Goal: Task Accomplishment & Management: Complete application form

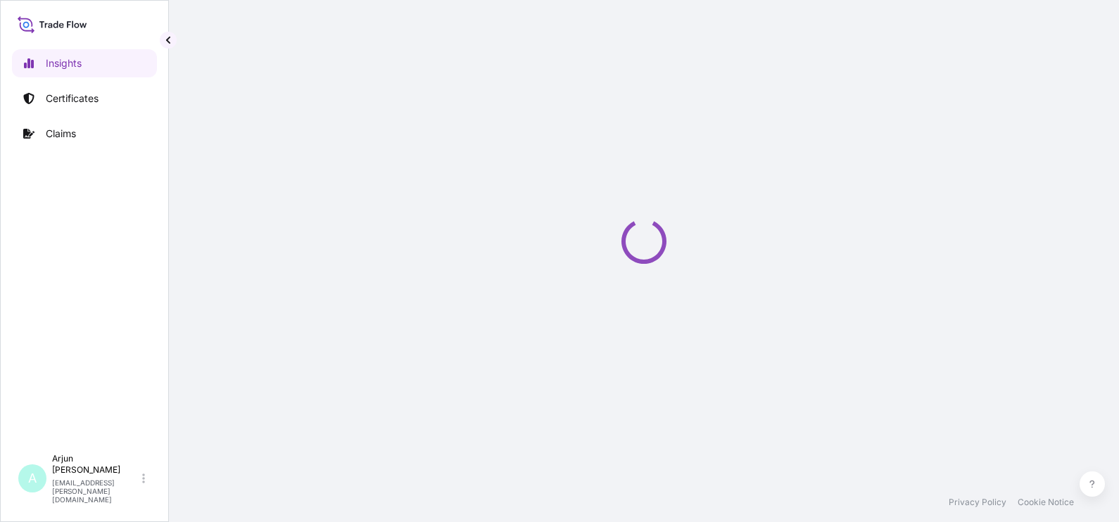
select select "2025"
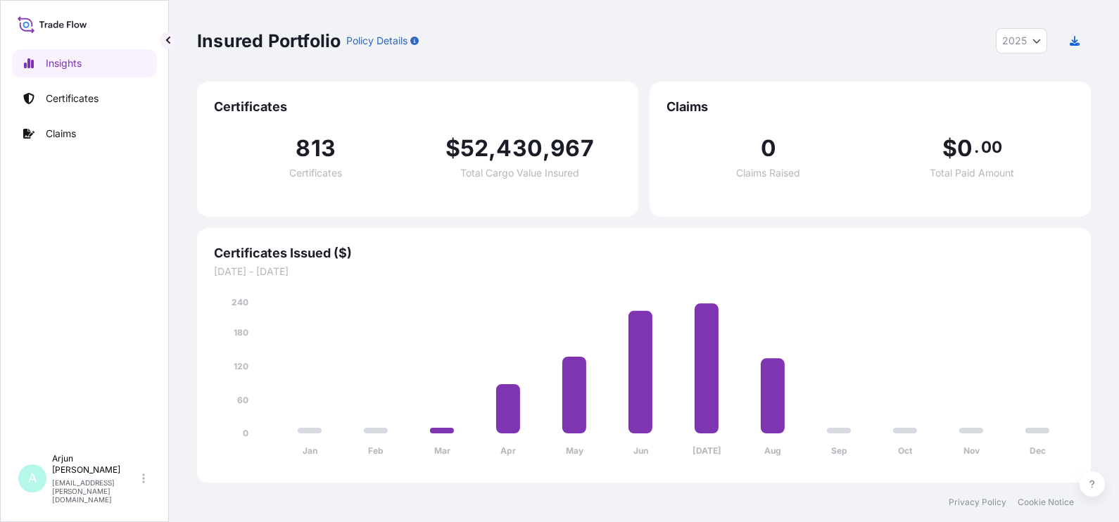
click at [79, 111] on link "Certificates" at bounding box center [84, 98] width 145 height 28
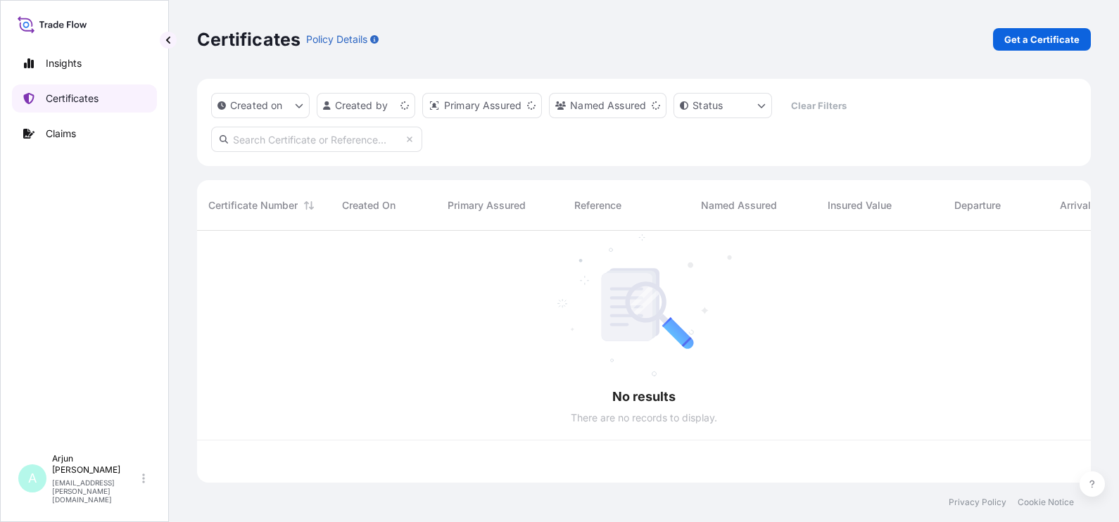
scroll to position [246, 880]
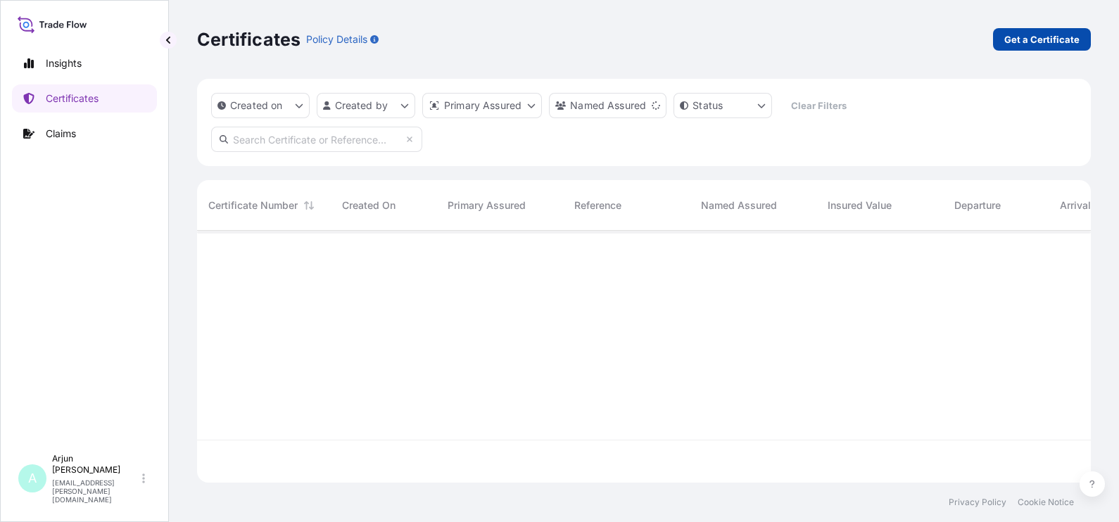
click at [1028, 46] on p "Get a Certificate" at bounding box center [1041, 39] width 75 height 14
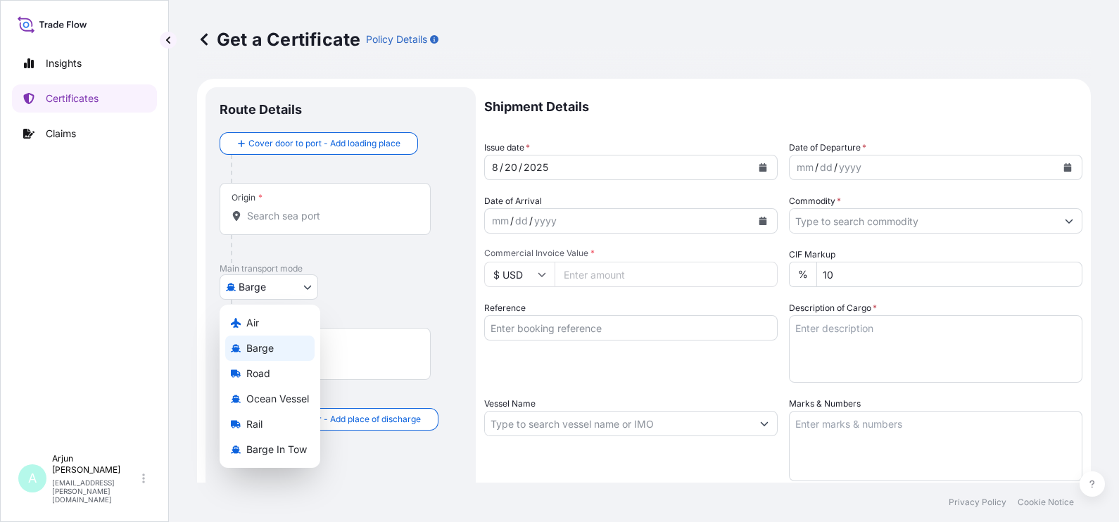
click at [274, 278] on body "Insights Certificates Claims A Arjun [PERSON_NAME] [EMAIL_ADDRESS][PERSON_NAME]…" at bounding box center [559, 261] width 1119 height 522
click at [282, 394] on span "Ocean Vessel" at bounding box center [277, 399] width 63 height 14
select select "Ocean Vessel"
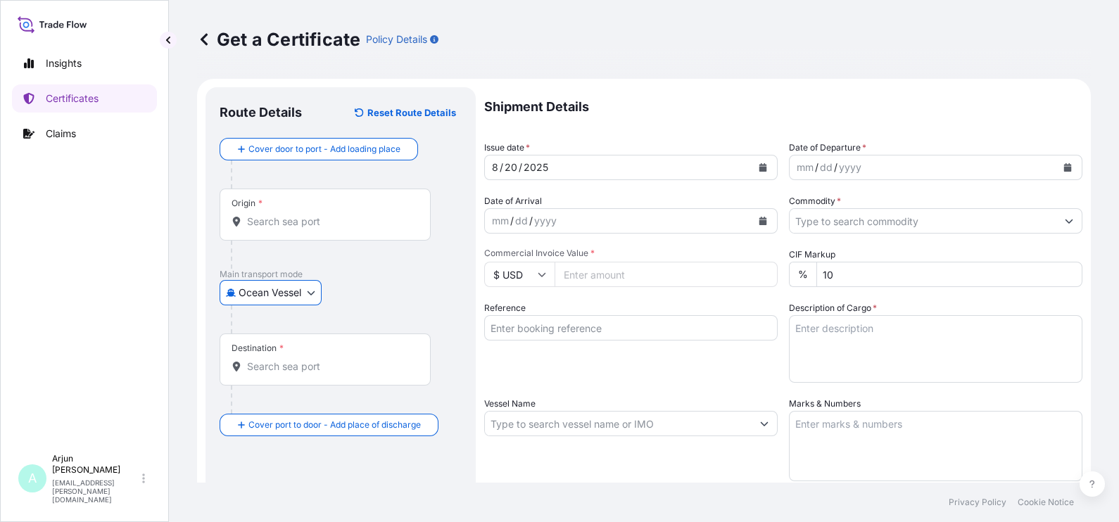
click at [285, 206] on div "Origin *" at bounding box center [325, 215] width 211 height 52
click at [285, 215] on input "Origin *" at bounding box center [330, 222] width 166 height 14
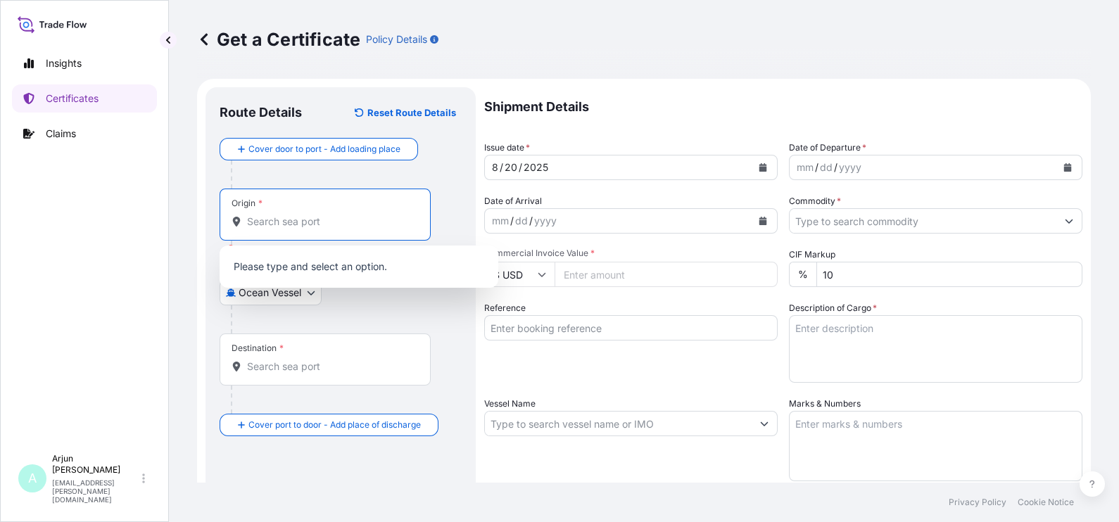
click at [322, 213] on div "Origin *" at bounding box center [325, 215] width 211 height 52
click at [322, 215] on input "Origin * Please select an origin" at bounding box center [330, 222] width 166 height 14
paste input "[GEOGRAPHIC_DATA], [GEOGRAPHIC_DATA]"
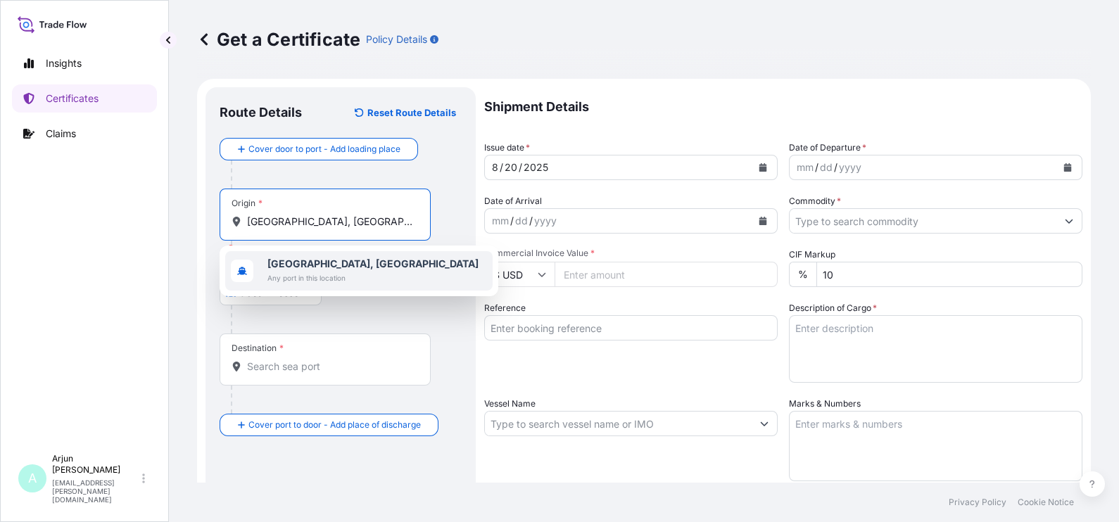
click at [324, 258] on b "[GEOGRAPHIC_DATA], [GEOGRAPHIC_DATA]" at bounding box center [372, 264] width 211 height 12
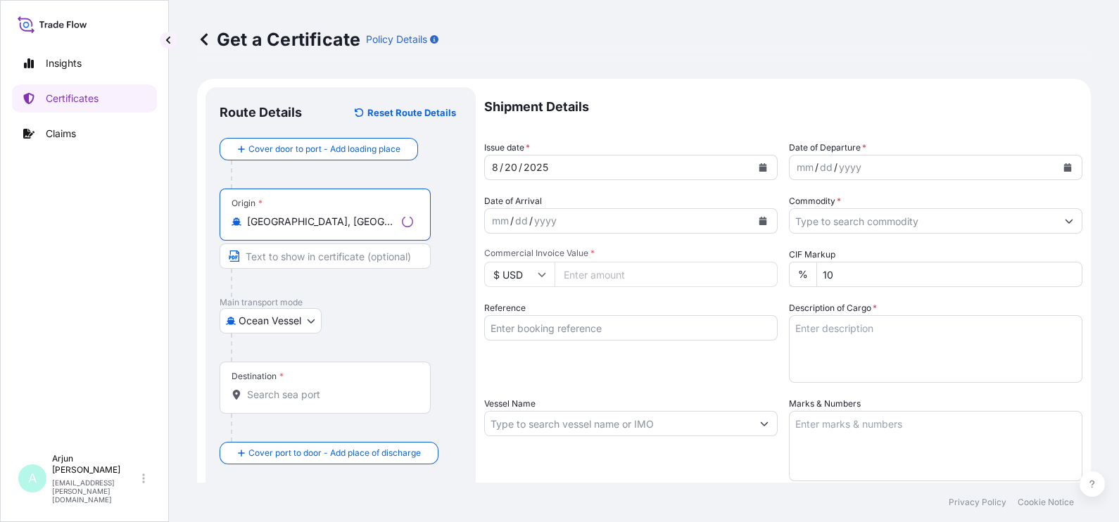
type input "[GEOGRAPHIC_DATA], [GEOGRAPHIC_DATA]"
click at [276, 374] on div "Destination *" at bounding box center [258, 376] width 52 height 11
click at [276, 388] on input "Destination *" at bounding box center [330, 395] width 166 height 14
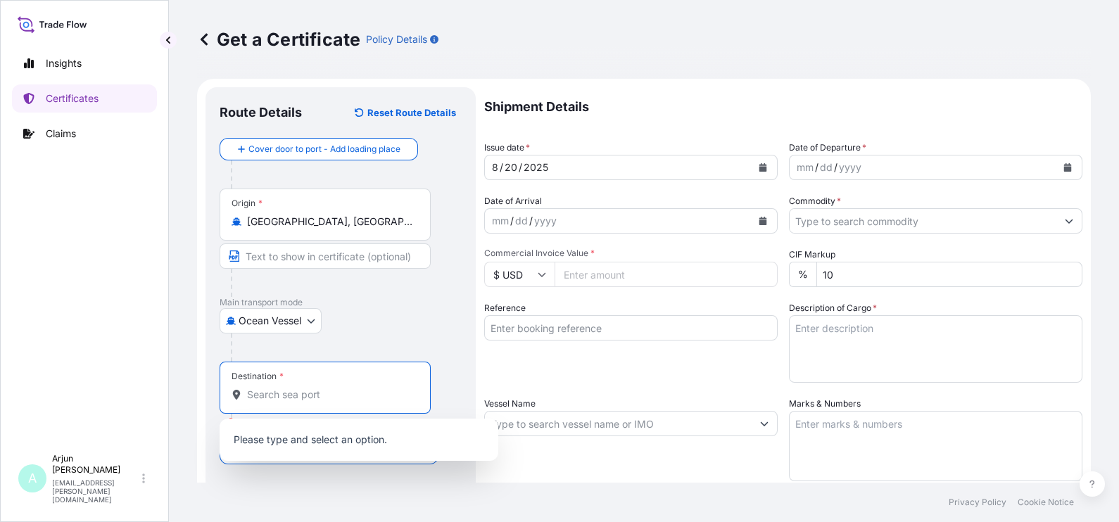
click at [292, 388] on input "Destination * Please select a destination" at bounding box center [330, 395] width 166 height 14
type input "v"
paste input "JEDDAH, [GEOGRAPHIC_DATA]"
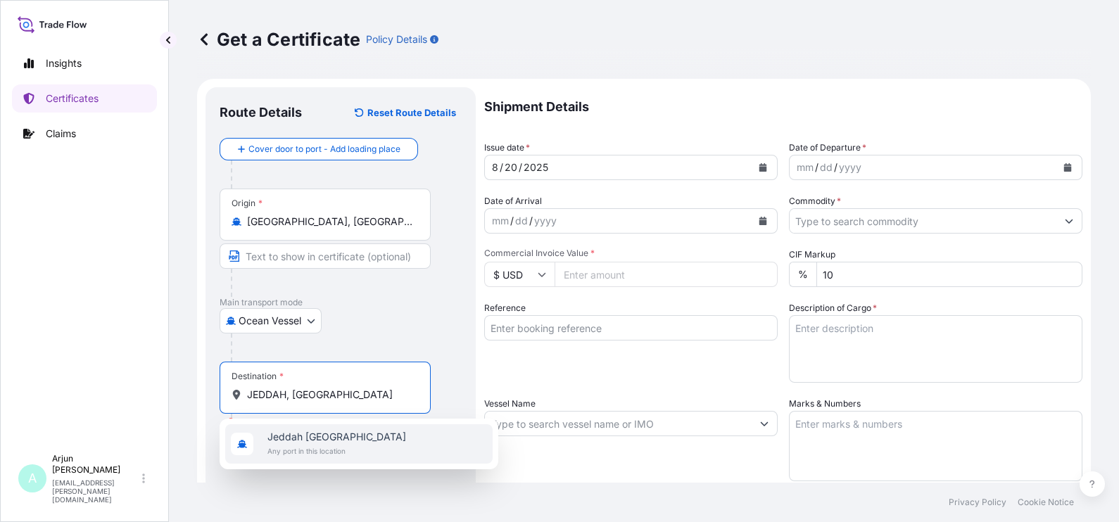
click at [283, 429] on div "[GEOGRAPHIC_DATA] [GEOGRAPHIC_DATA] Any port in this location" at bounding box center [358, 443] width 267 height 39
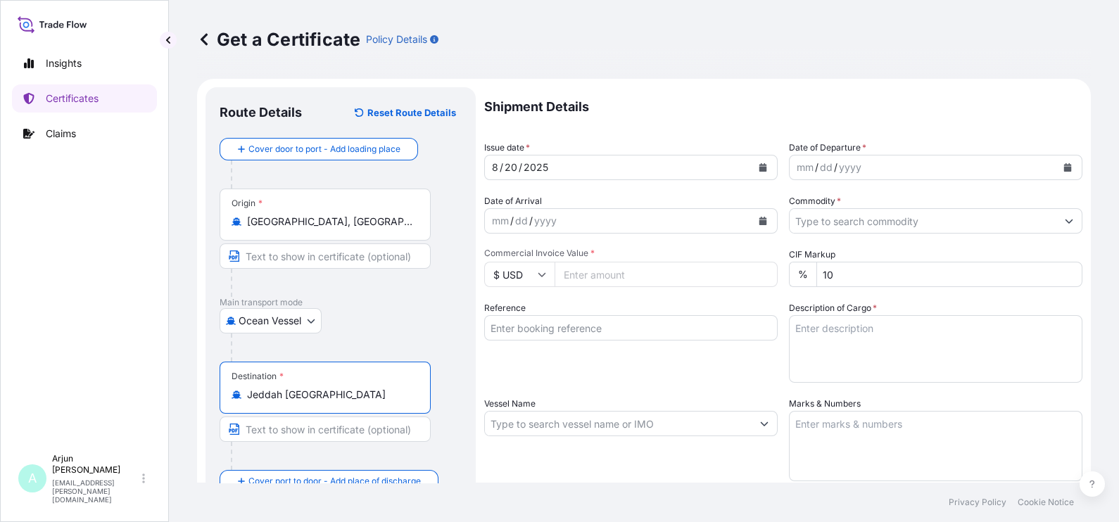
type input "Jeddah [GEOGRAPHIC_DATA]"
click at [842, 169] on div "yyyy" at bounding box center [850, 167] width 25 height 17
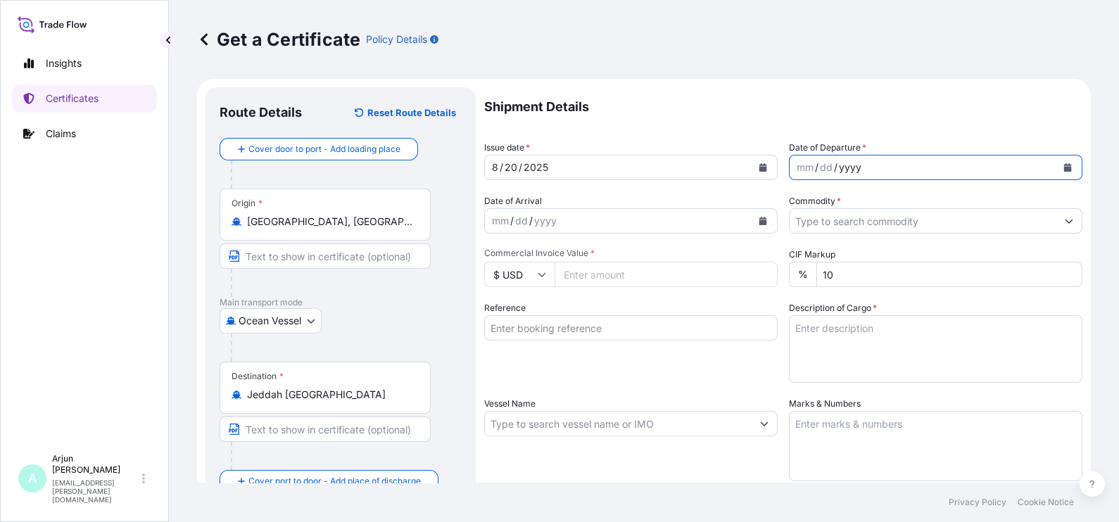
click at [1056, 162] on button "Calendar" at bounding box center [1067, 167] width 23 height 23
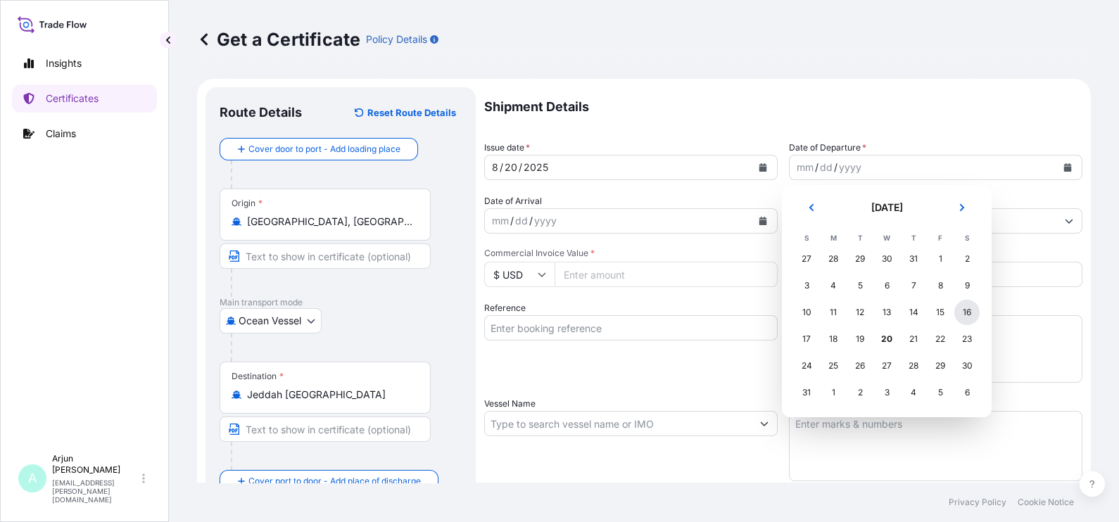
click at [959, 314] on div "16" at bounding box center [966, 312] width 25 height 25
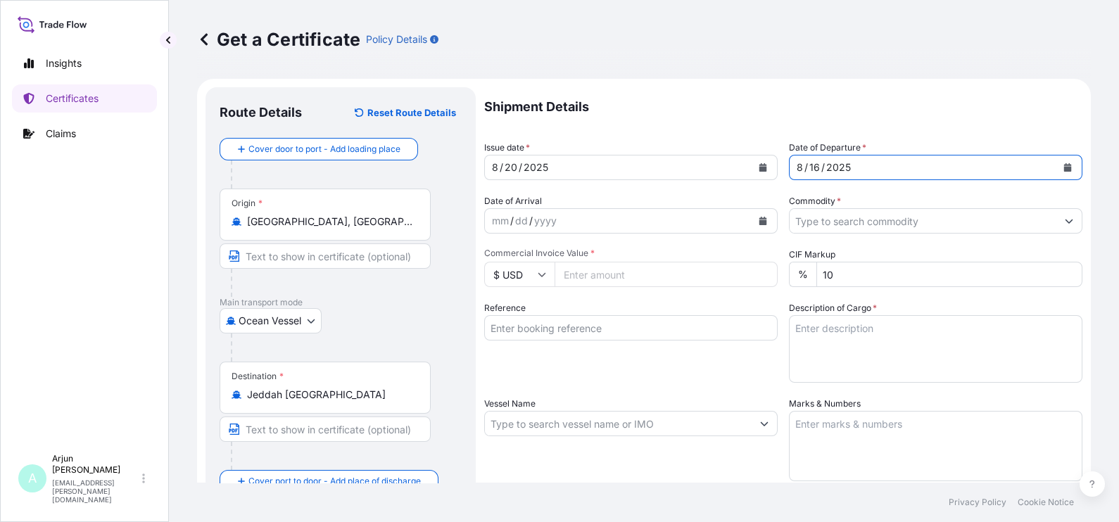
click at [548, 224] on div "yyyy" at bounding box center [545, 221] width 25 height 17
click at [864, 216] on input "Commodity *" at bounding box center [923, 220] width 267 height 25
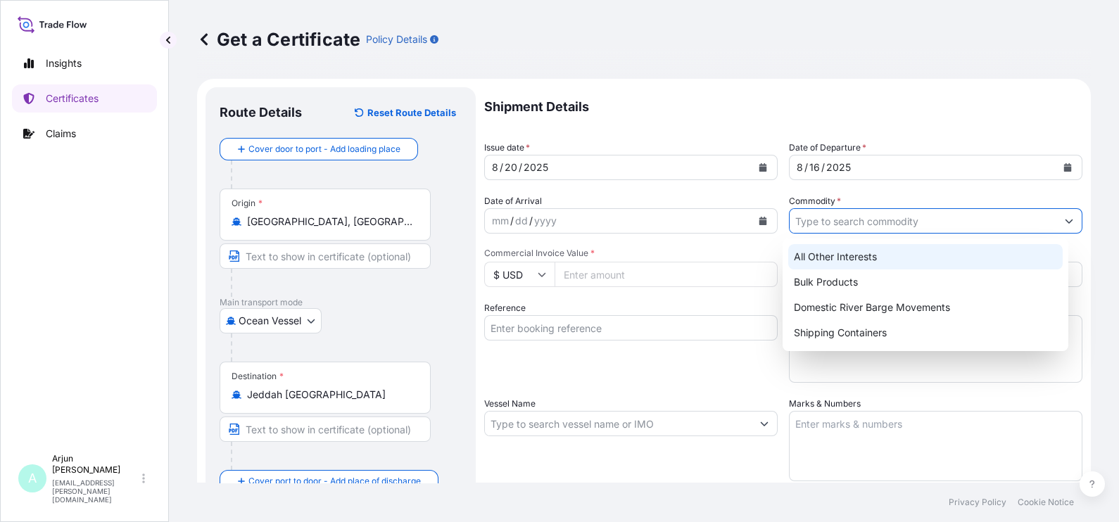
click at [840, 264] on div "All Other Interests" at bounding box center [925, 256] width 274 height 25
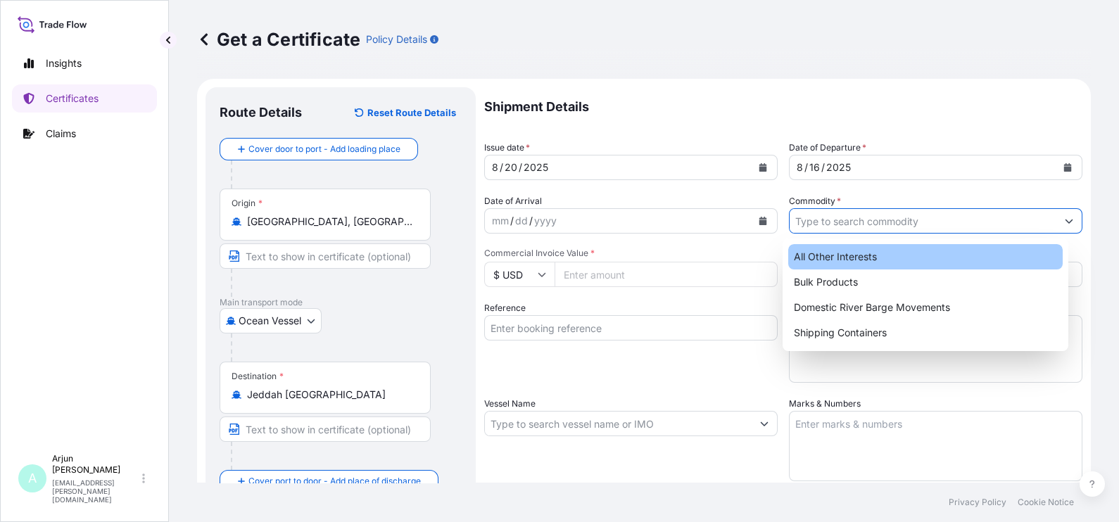
type input "All Other Interests"
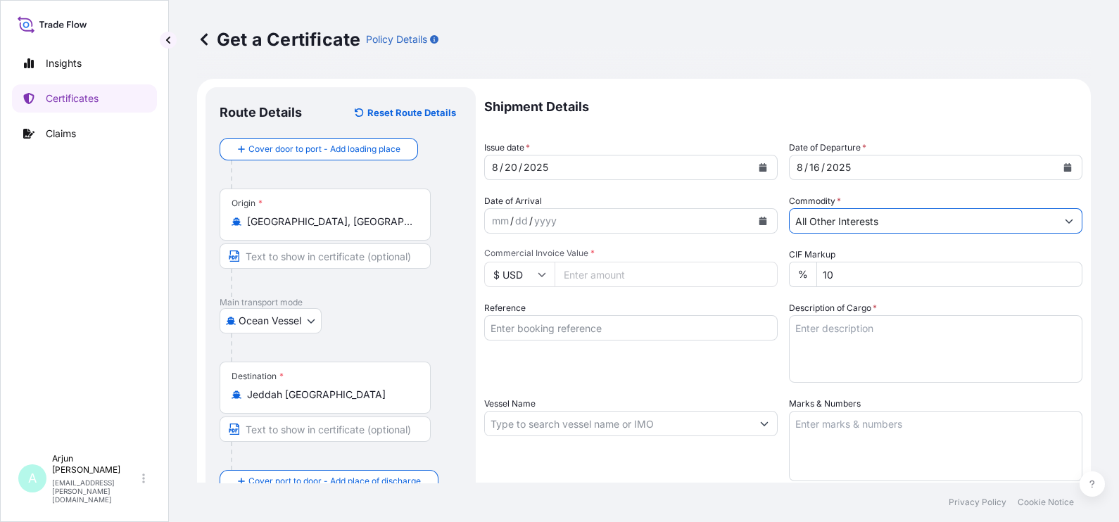
click at [1066, 224] on button "Show suggestions" at bounding box center [1068, 220] width 25 height 25
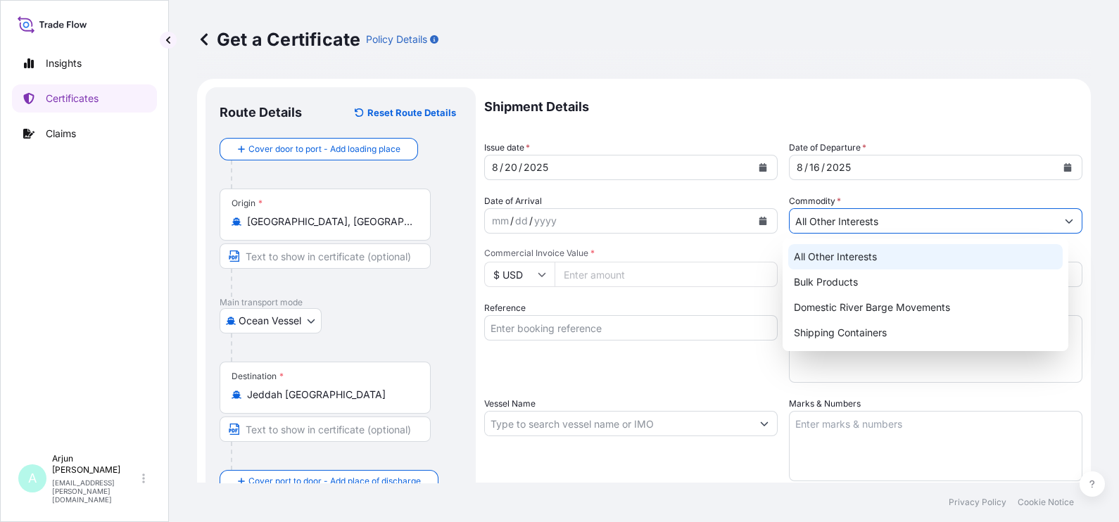
click at [830, 260] on div "All Other Interests" at bounding box center [925, 256] width 274 height 25
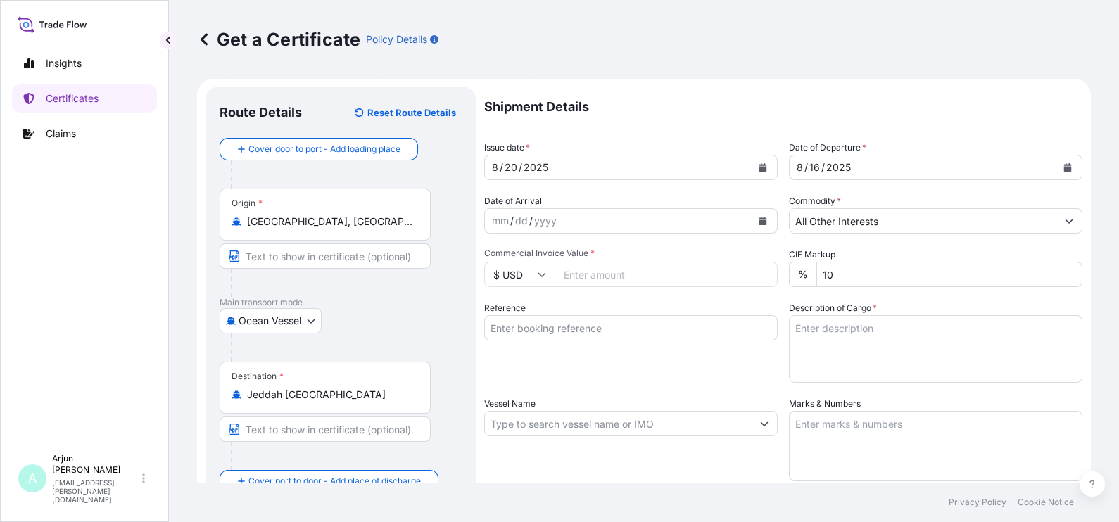
click at [577, 282] on input "Commercial Invoice Value *" at bounding box center [666, 274] width 223 height 25
paste input "36876.67"
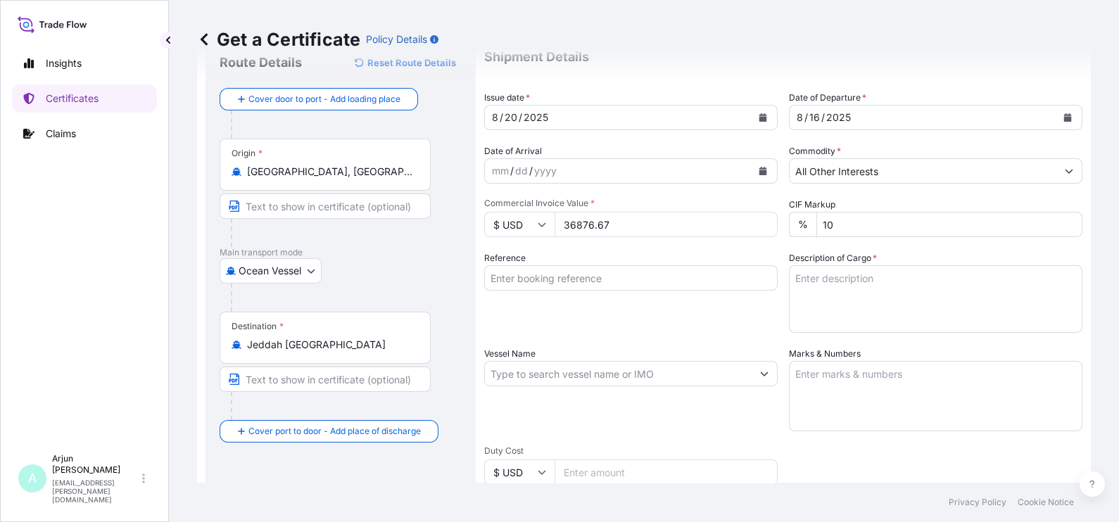
scroll to position [87, 0]
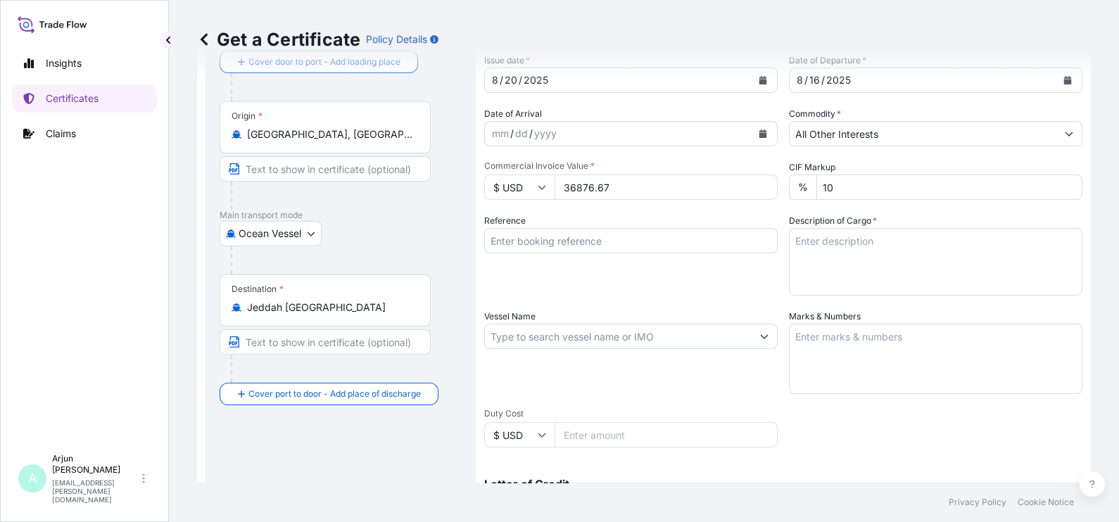
type input "36876.67"
click at [555, 241] on input "Reference" at bounding box center [630, 240] width 293 height 25
click at [535, 234] on input "Reference" at bounding box center [630, 240] width 293 height 25
paste input "4503911620"
paste input "86651106"
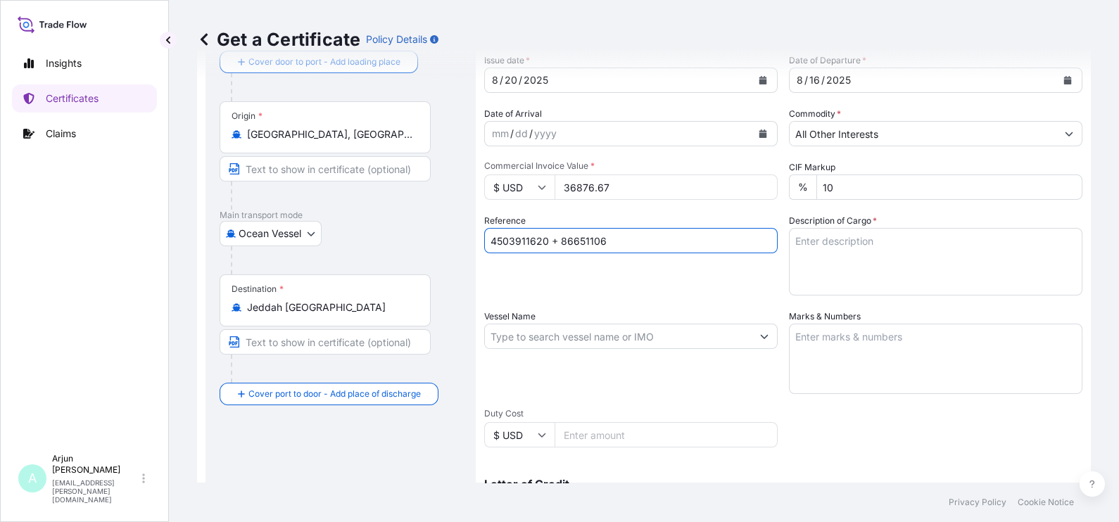
type input "4503911620 + 86651106"
click at [789, 262] on textarea "Description of Cargo *" at bounding box center [935, 262] width 293 height 68
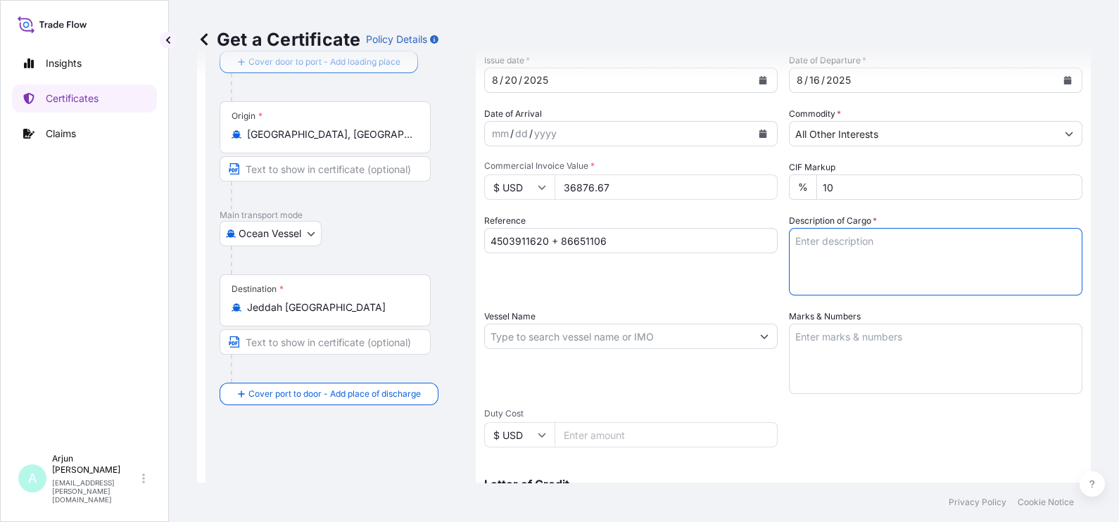
paste textarea "Additives containing olefin copolymer for viscosity Modifier"
type textarea "Additives containing olefin copolymer for viscosity Modifier"
click at [680, 342] on input "Vessel Name" at bounding box center [618, 336] width 267 height 25
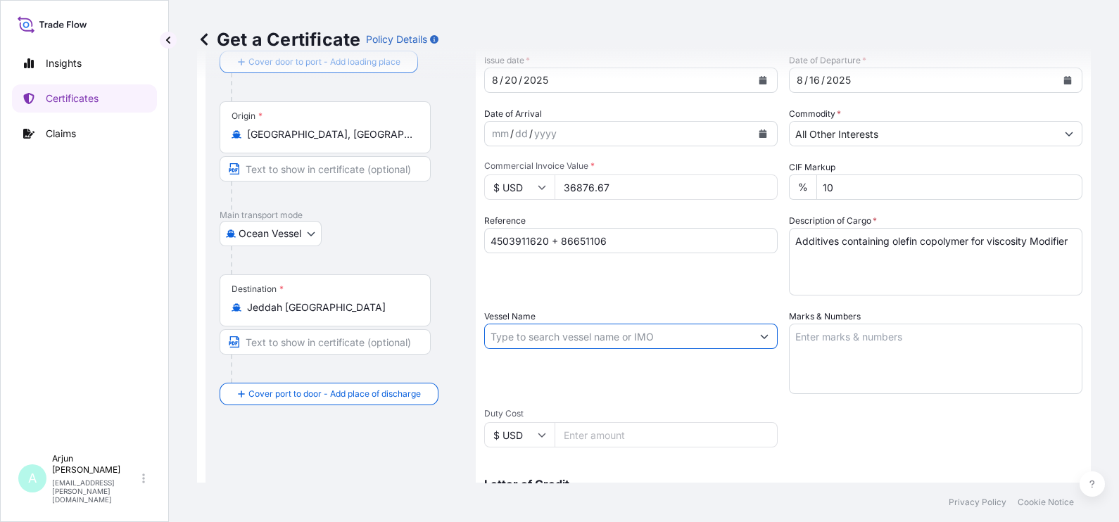
paste input "Additives containing olefin copolymer for viscosity Modifier"
type input "Additives containing olefin copolymer for viscosity Modifier"
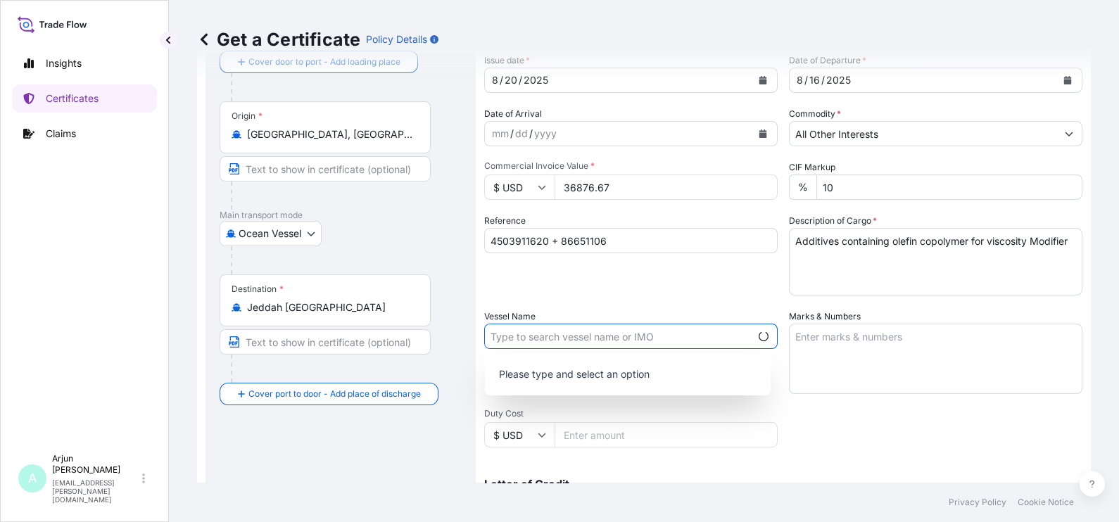
scroll to position [0, 0]
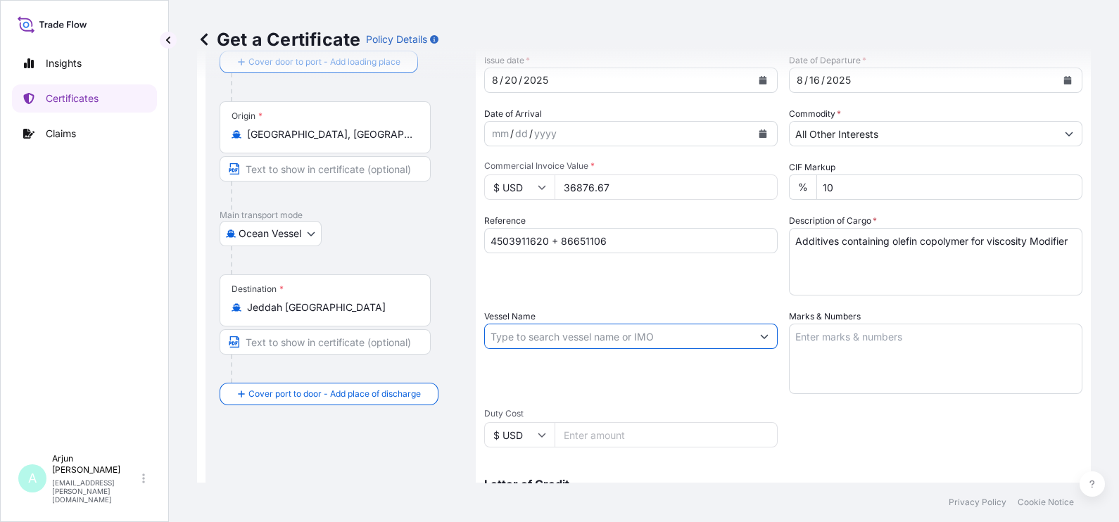
paste input "GSL [PERSON_NAME]"
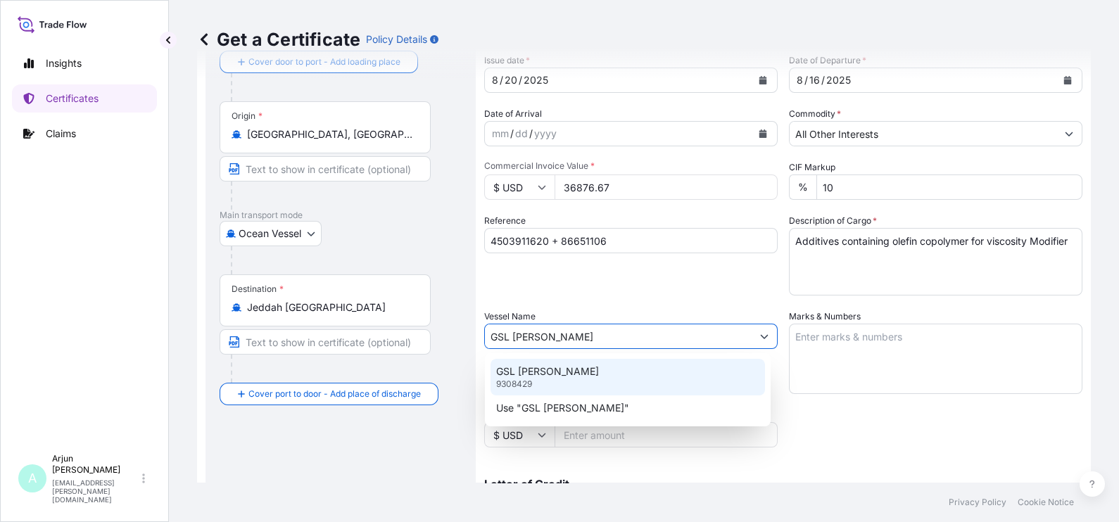
click at [527, 362] on div "GSL [PERSON_NAME] 9308429" at bounding box center [628, 377] width 274 height 37
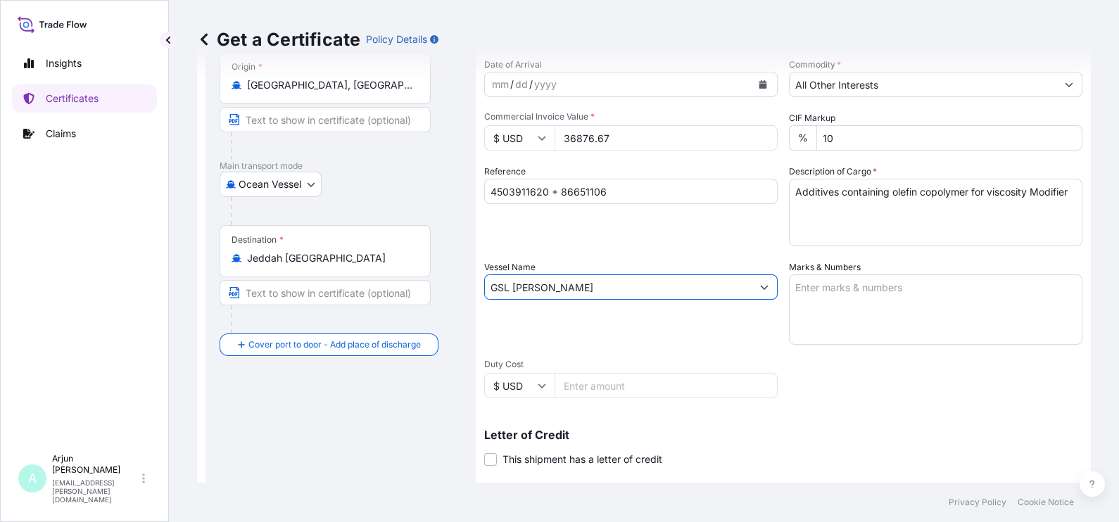
scroll to position [175, 0]
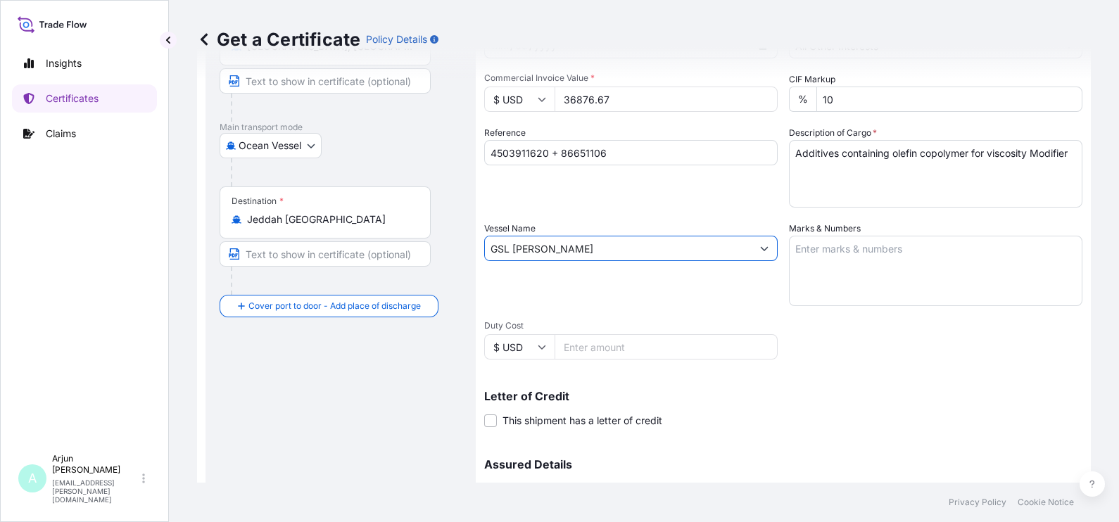
type input "GSL [PERSON_NAME]"
click at [837, 248] on textarea "Marks & Numbers" at bounding box center [935, 271] width 293 height 70
paste textarea "72 Drums - 5372A\260 Product - LUBRIZOL® 5372A, STD BLACK & YELLOW MRKU9111061 …"
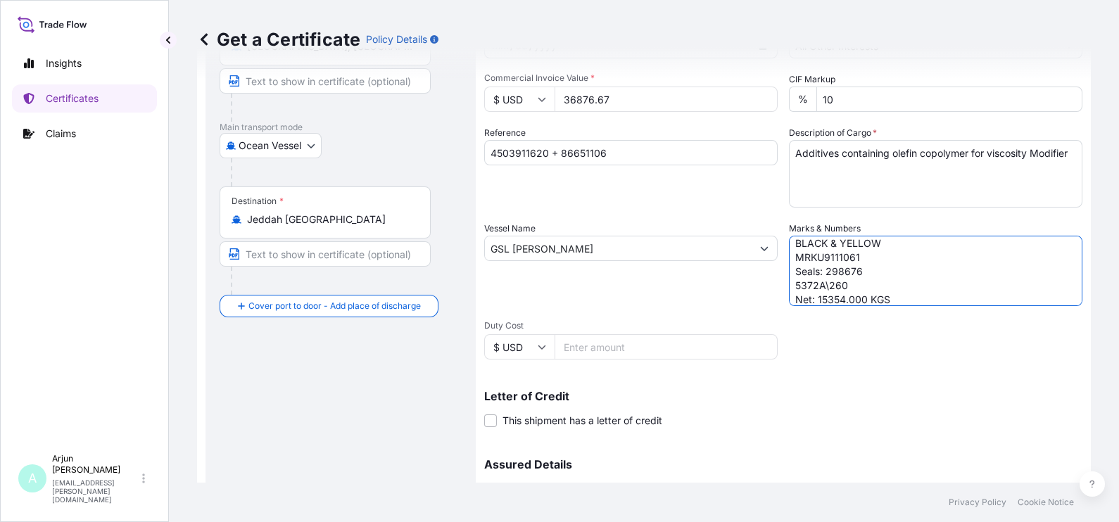
scroll to position [0, 0]
drag, startPoint x: 855, startPoint y: 241, endPoint x: 844, endPoint y: 242, distance: 11.3
click at [844, 242] on textarea "72 Drums - 5372A\260 Product - LUBRIZOL® 5372A, STD BLACK & YELLOW MRKU9111061 …" at bounding box center [935, 271] width 293 height 70
paste textarea "7075F"
drag, startPoint x: 952, startPoint y: 258, endPoint x: 838, endPoint y: 259, distance: 114.7
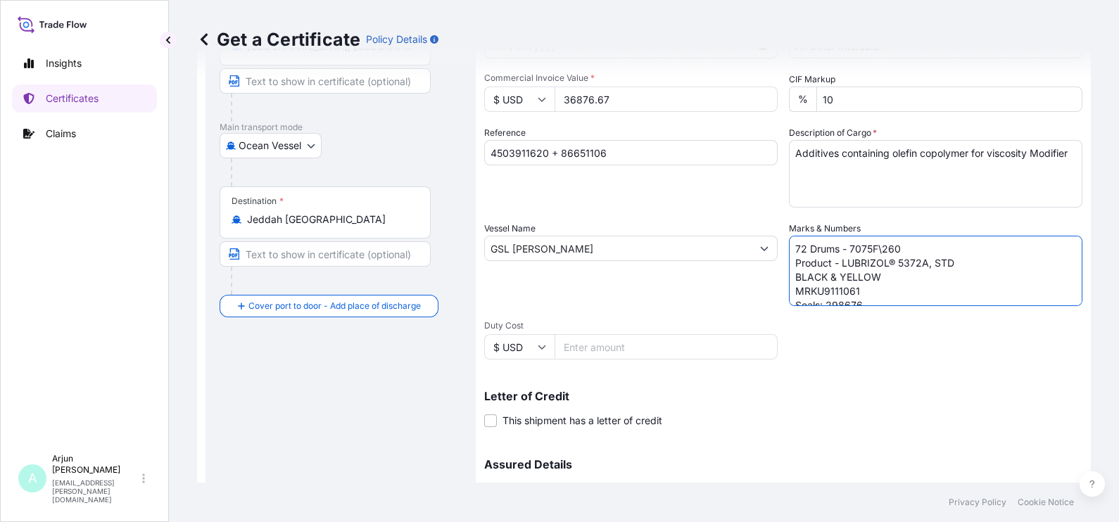
click at [838, 259] on textarea "72 Drums - 7075F\260 Product - LUBRIZOL® 5372A, STD BLACK & YELLOW MRKU9111061 …" at bounding box center [935, 271] width 293 height 70
paste textarea "7075F, STD BLaCK & YELLOW"
drag, startPoint x: 877, startPoint y: 276, endPoint x: 781, endPoint y: 270, distance: 96.6
click at [781, 270] on div "Shipment Details Issue date * [DATE] Date of Departure * [DATE] Date of Arrival…" at bounding box center [783, 247] width 598 height 671
click at [848, 280] on textarea "72 Drums - 7075F\260 Product - LUBRIZOL® 7075F, STD BLaCK & YELLOW MRKU9111061 …" at bounding box center [935, 271] width 293 height 70
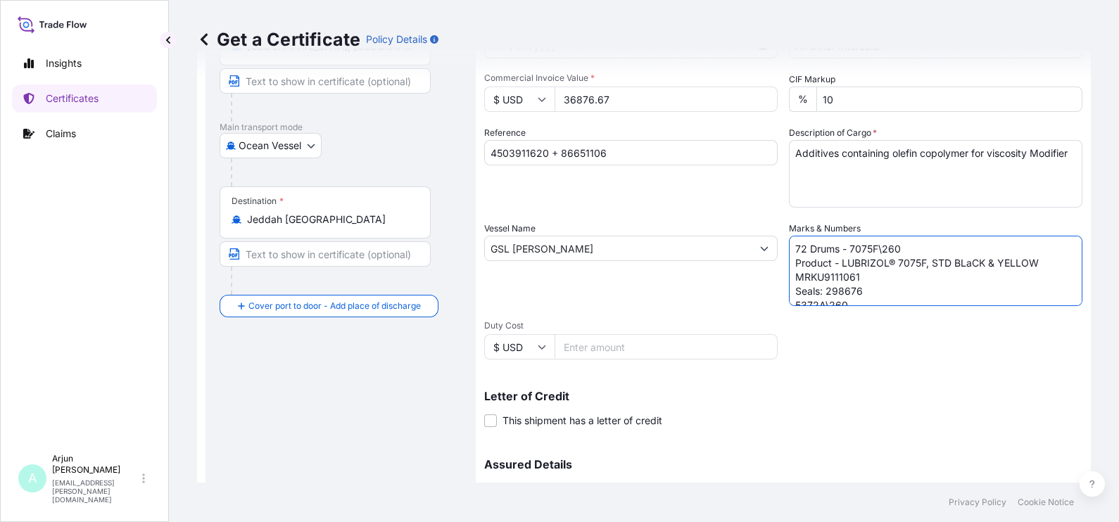
drag, startPoint x: 847, startPoint y: 277, endPoint x: 783, endPoint y: 270, distance: 64.4
click at [789, 270] on textarea "72 Drums - 7075F\260 Product - LUBRIZOL® 7075F, STD BLaCK & YELLOW MRKU9111061 …" at bounding box center [935, 271] width 293 height 70
paste textarea "TTNU1231229"
drag, startPoint x: 862, startPoint y: 290, endPoint x: 819, endPoint y: 289, distance: 43.0
click at [819, 289] on textarea "72 Drums - 7075F\260 Product - LUBRIZOL® 7075F, STD BLaCK & YELLOW TTNU1231229 …" at bounding box center [935, 271] width 293 height 70
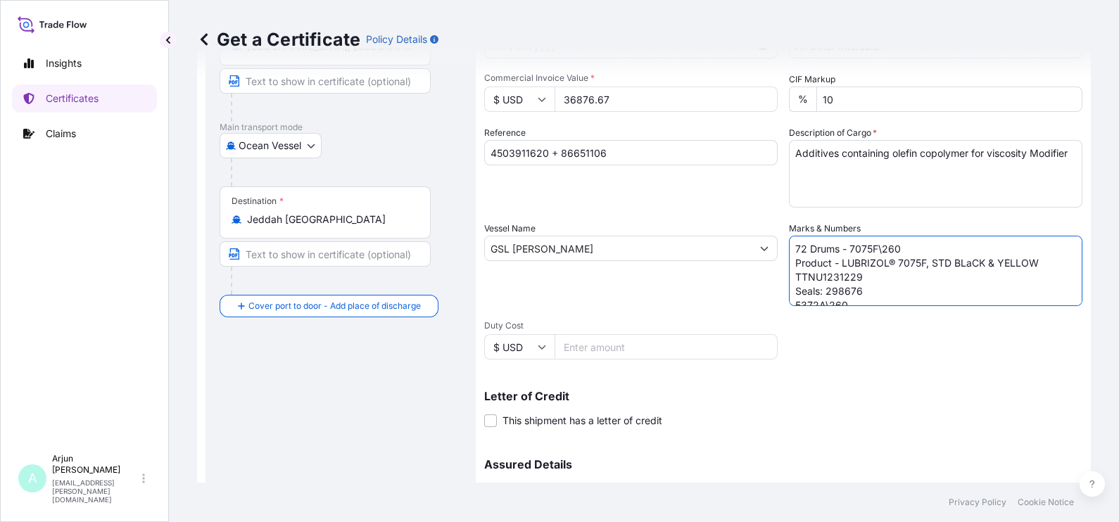
paste textarea "040747"
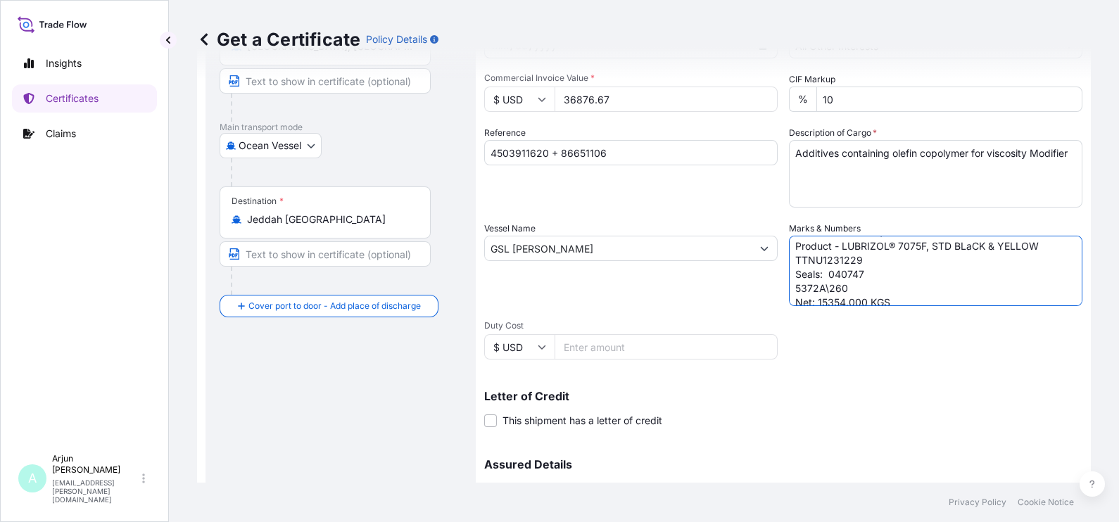
scroll to position [26, 0]
click at [850, 287] on textarea "72 Drums - 7075F\260 Product - LUBRIZOL® 7075F, STD BLaCK & YELLOW TTNU1231229 …" at bounding box center [935, 271] width 293 height 70
drag, startPoint x: 820, startPoint y: 280, endPoint x: 778, endPoint y: 279, distance: 41.5
click at [778, 279] on div "Shipment Details Issue date * [DATE] Date of Departure * [DATE] Date of Arrival…" at bounding box center [783, 247] width 598 height 671
paste textarea "7075F"
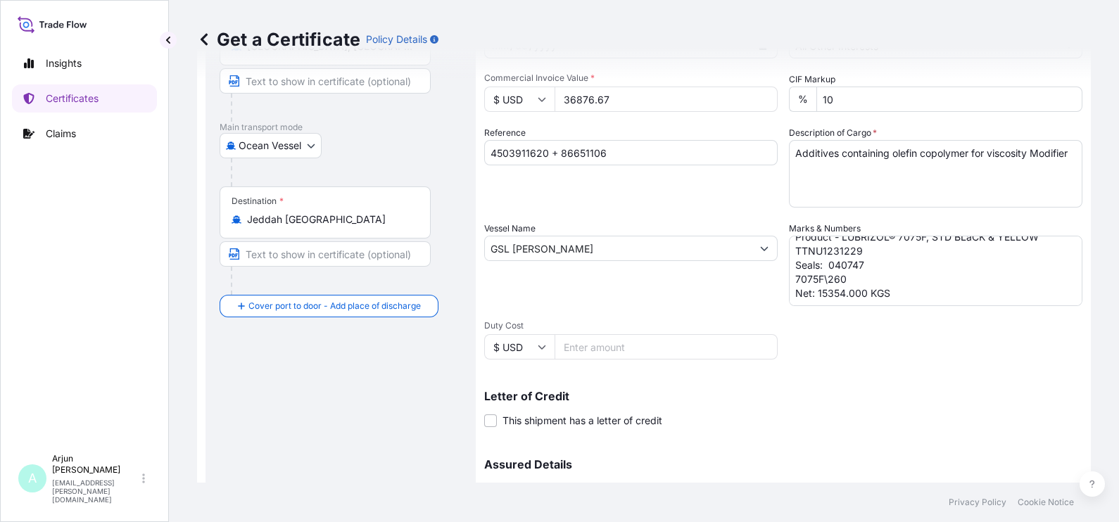
click at [877, 310] on div "Shipment Details Issue date * [DATE] Date of Departure * [DATE] Date of Arrival…" at bounding box center [783, 247] width 598 height 671
click at [888, 283] on textarea "72 Drums - 7075F\260 Product - LUBRIZOL® 7075F, STD BLaCK & YELLOW TTNU1231229 …" at bounding box center [935, 271] width 293 height 70
drag, startPoint x: 887, startPoint y: 289, endPoint x: 811, endPoint y: 289, distance: 75.3
click at [811, 289] on textarea "72 Drums - 7075F\260 Product - LUBRIZOL® 7075F, STD BLaCK & YELLOW TTNU1231229 …" at bounding box center [935, 271] width 293 height 70
paste textarea "3698"
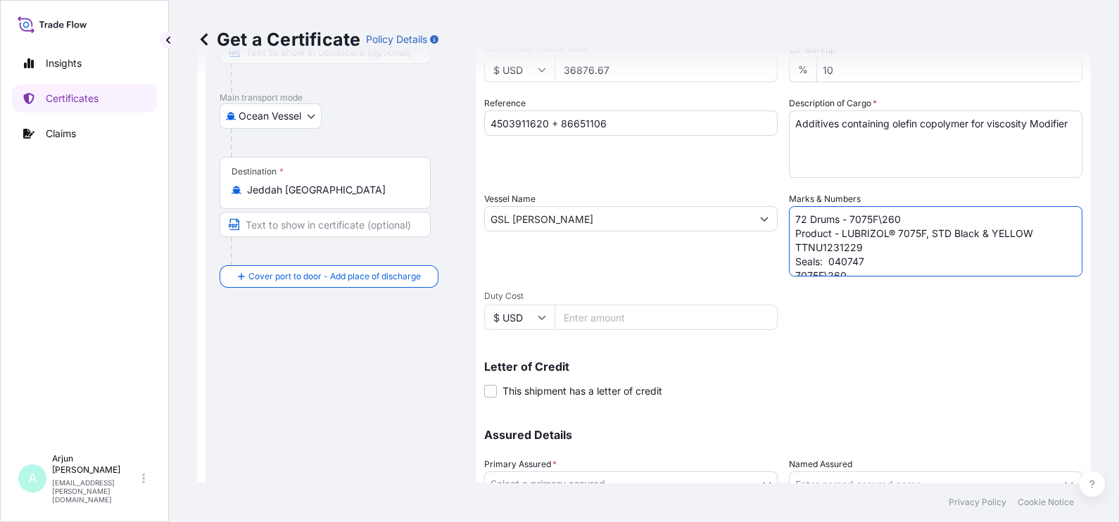
scroll to position [322, 0]
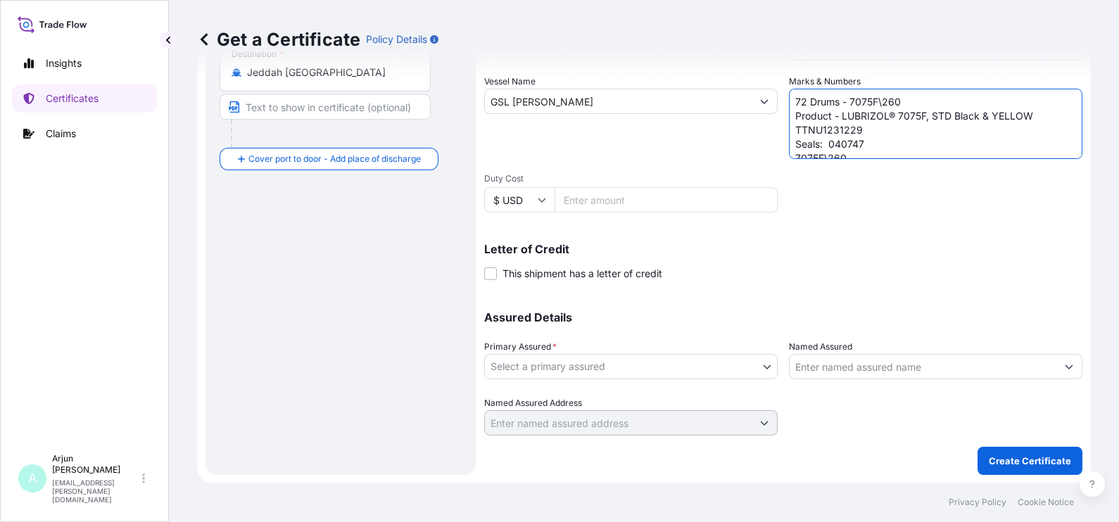
type textarea "72 Drums - 7075F\260 Product - LUBRIZOL® 7075F, STD Black & YELLOW TTNU1231229 …"
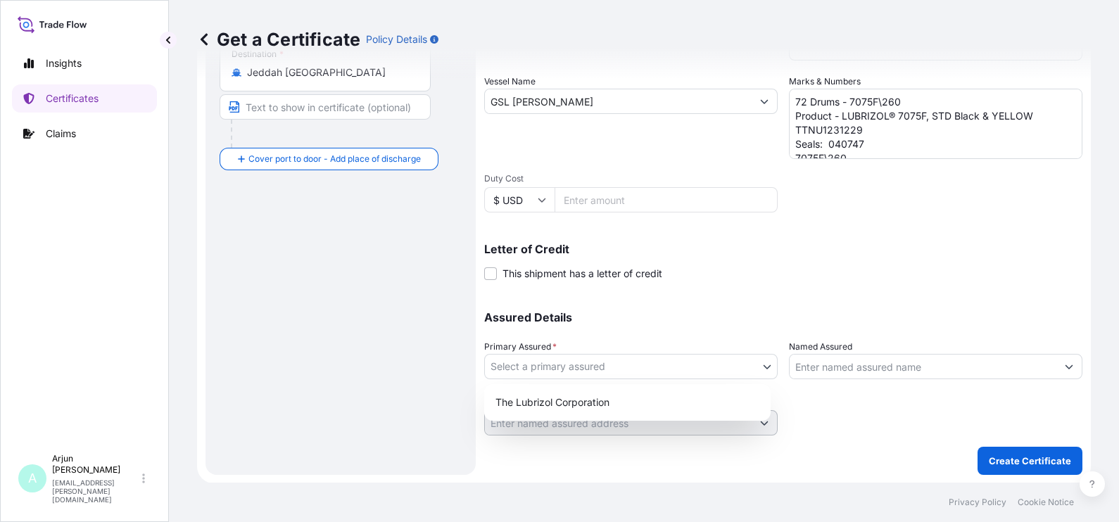
click at [593, 358] on body "Insights Certificates Claims A Arjun [PERSON_NAME] [EMAIL_ADDRESS][PERSON_NAME]…" at bounding box center [559, 261] width 1119 height 522
click at [571, 401] on div "The Lubrizol Corporation" at bounding box center [627, 402] width 275 height 25
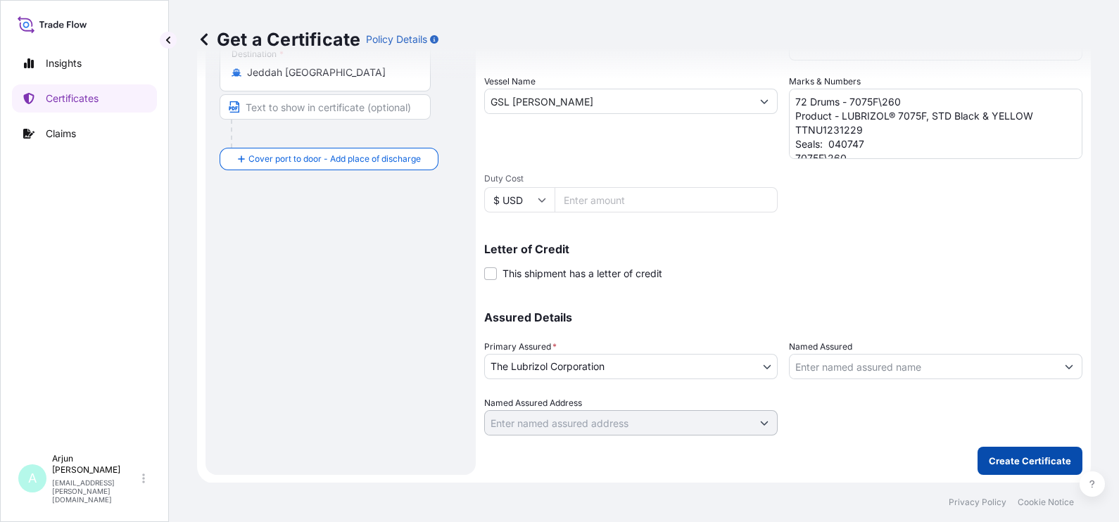
click at [1011, 462] on p "Create Certificate" at bounding box center [1030, 461] width 82 height 14
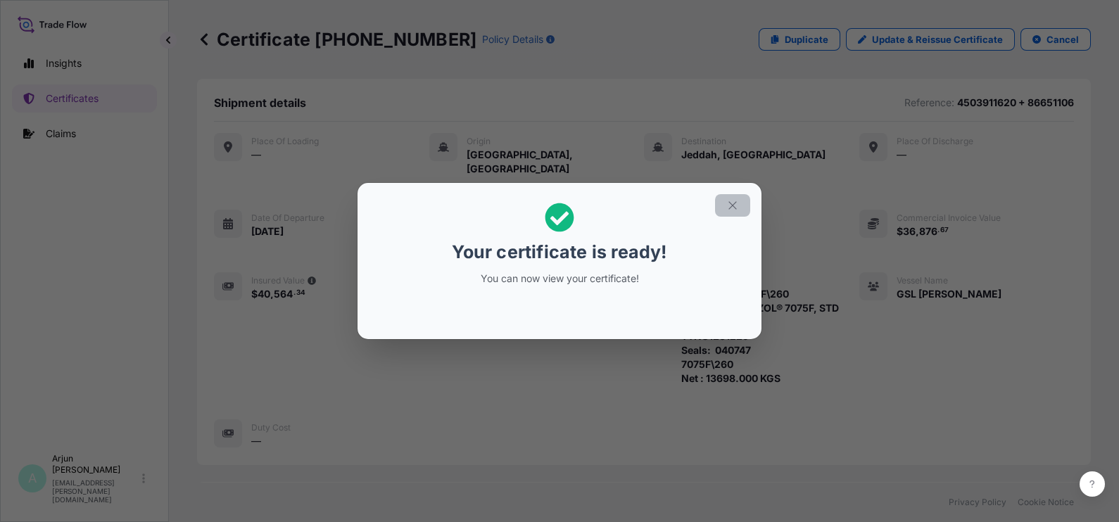
click at [730, 211] on icon "button" at bounding box center [732, 205] width 13 height 13
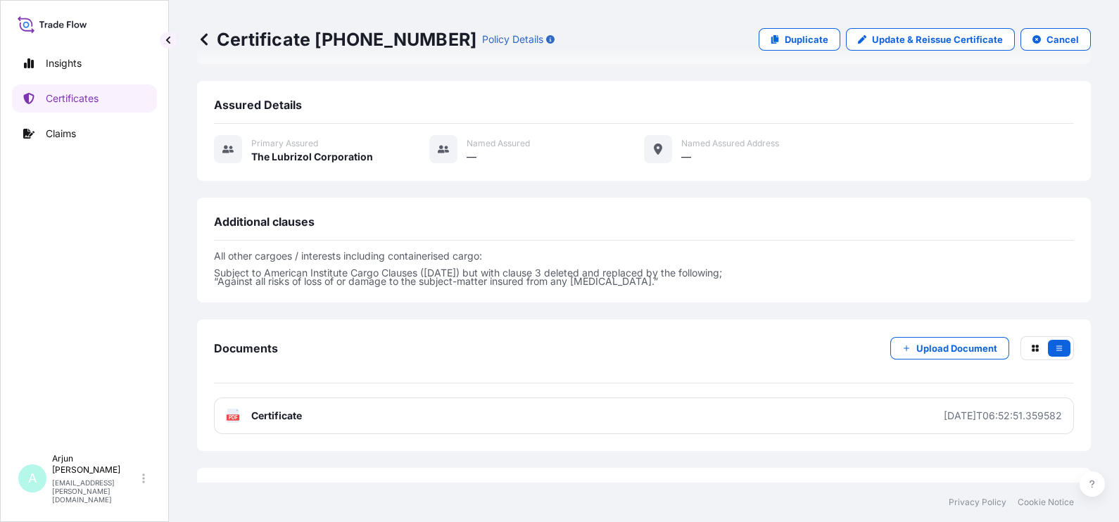
scroll to position [441, 0]
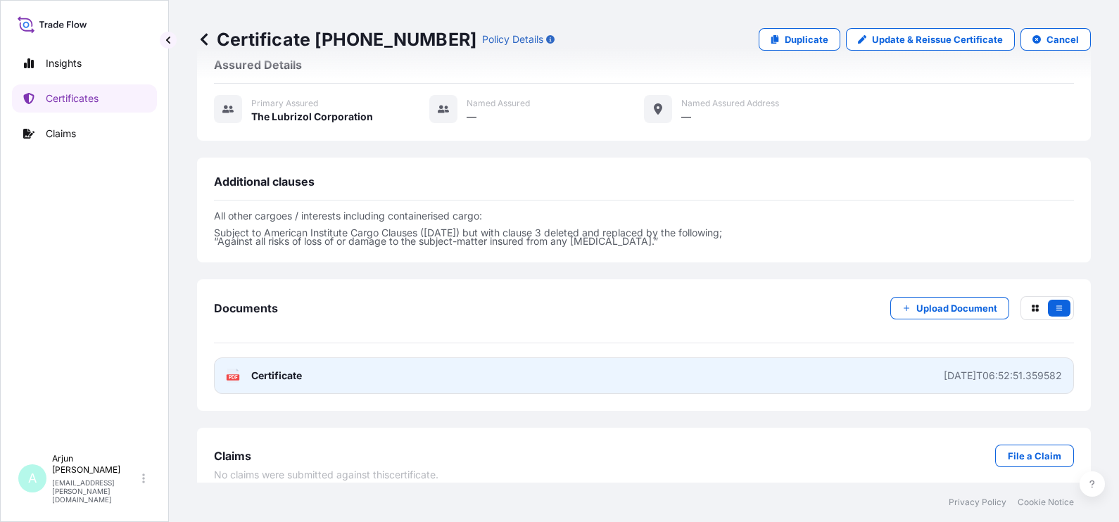
click at [353, 372] on link "PDF Certificate [DATE]T06:52:51.359582" at bounding box center [644, 376] width 860 height 37
